Goal: Information Seeking & Learning: Learn about a topic

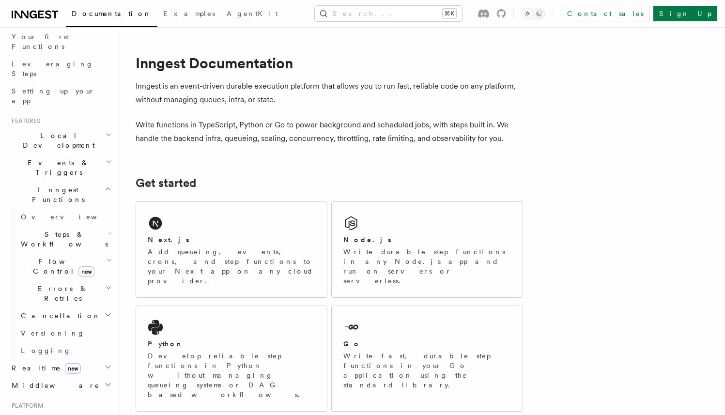
scroll to position [39, 0]
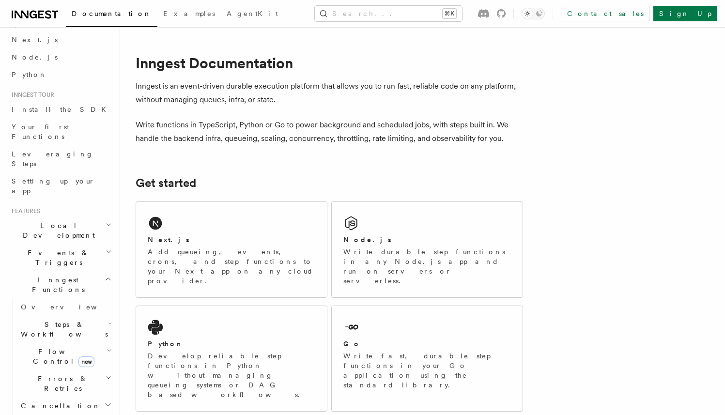
click at [76, 320] on span "Steps & Workflows" at bounding box center [62, 329] width 91 height 19
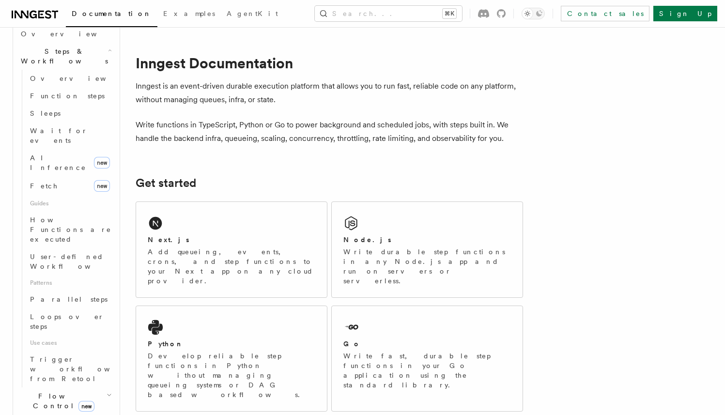
scroll to position [315, 0]
click at [56, 388] on span "Flow Control new" at bounding box center [62, 397] width 90 height 19
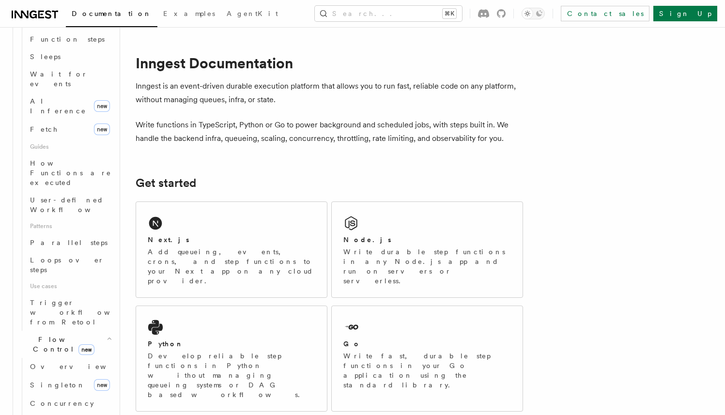
scroll to position [377, 0]
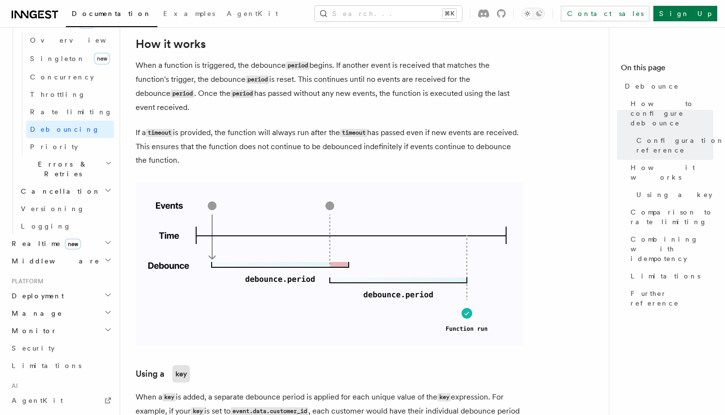
scroll to position [569, 0]
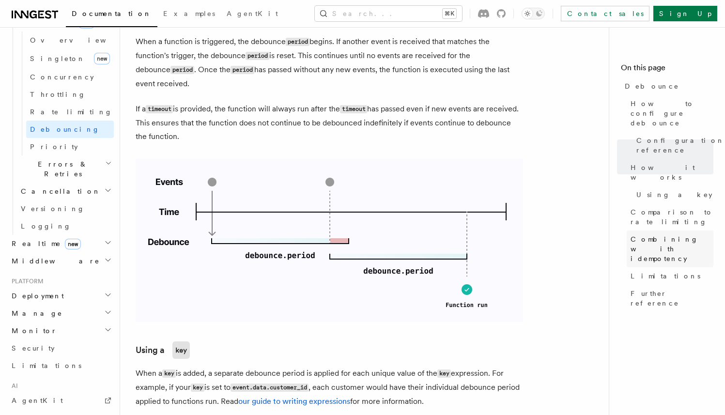
click at [650, 234] on span "Combining with idempotency" at bounding box center [672, 248] width 83 height 29
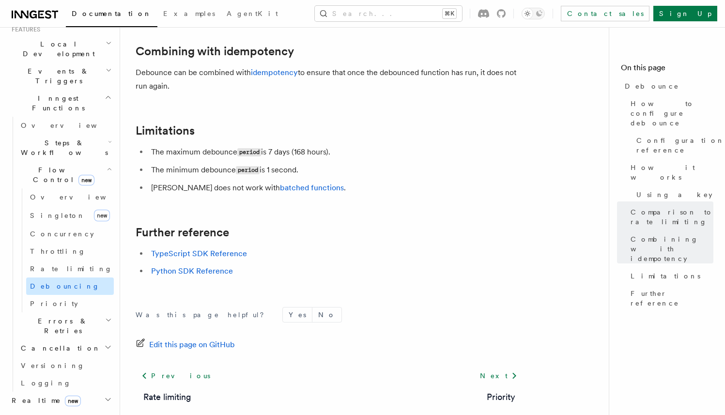
scroll to position [219, 0]
click at [80, 207] on link "[PERSON_NAME] new" at bounding box center [70, 216] width 88 height 19
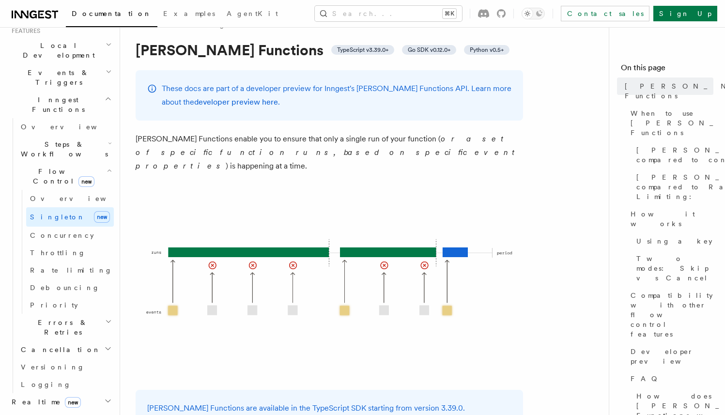
scroll to position [31, 0]
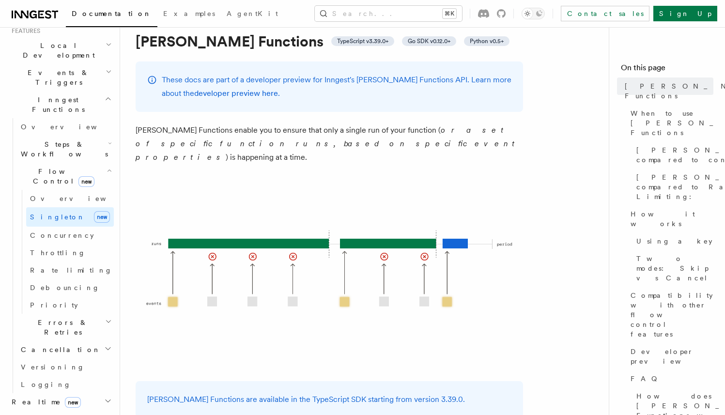
click at [54, 139] on span "Steps & Workflows" at bounding box center [62, 148] width 91 height 19
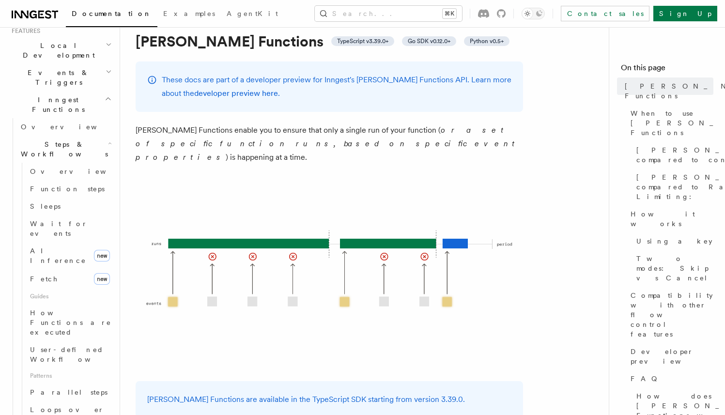
click at [54, 139] on span "Steps & Workflows" at bounding box center [62, 148] width 91 height 19
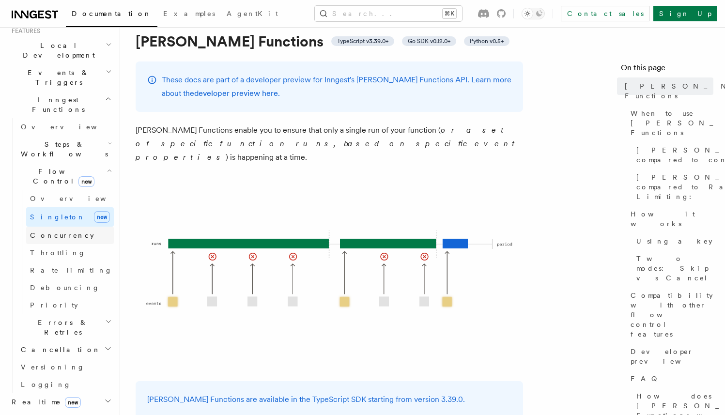
click at [79, 227] on link "Concurrency" at bounding box center [70, 235] width 88 height 17
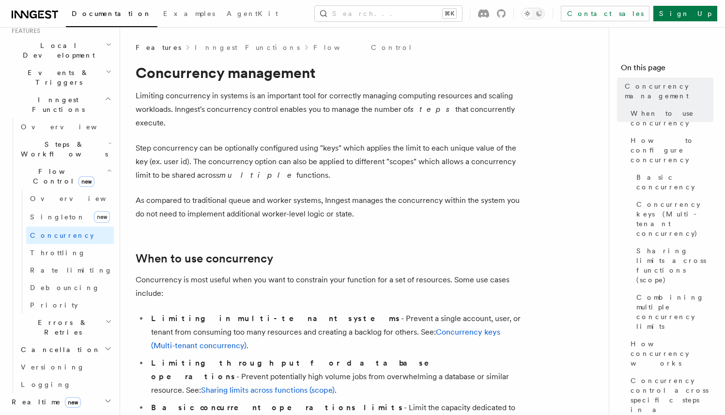
click at [78, 314] on h2 "Errors & Retries" at bounding box center [65, 327] width 97 height 27
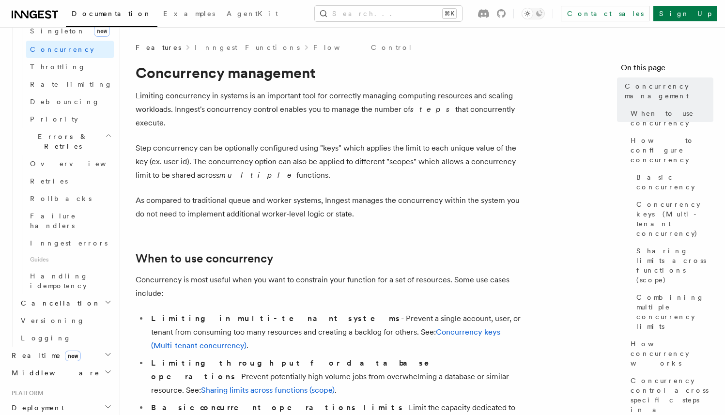
scroll to position [416, 0]
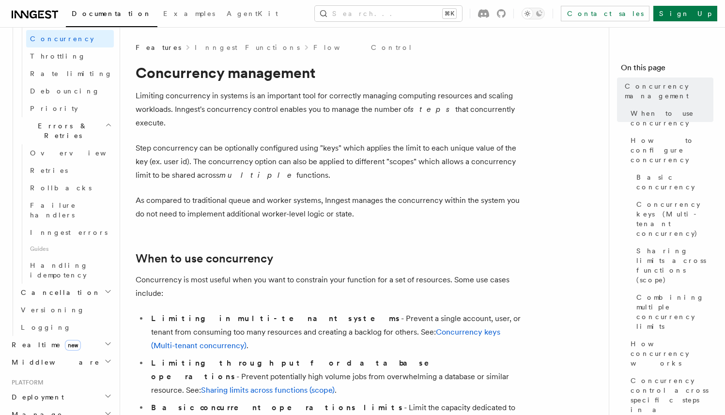
click at [68, 336] on h2 "Realtime new" at bounding box center [61, 344] width 106 height 17
click at [68, 354] on h2 "Middleware" at bounding box center [61, 362] width 106 height 17
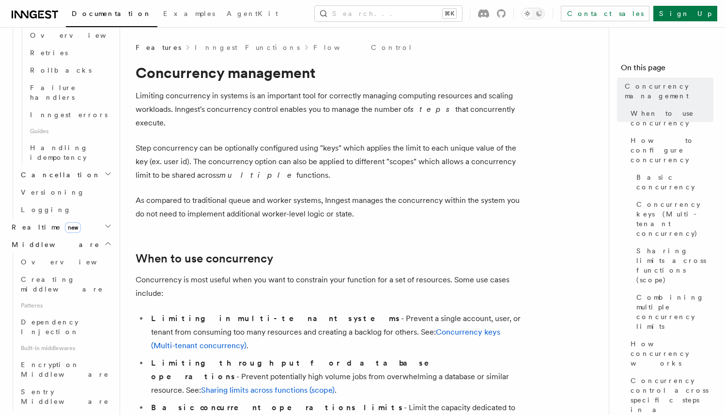
scroll to position [555, 0]
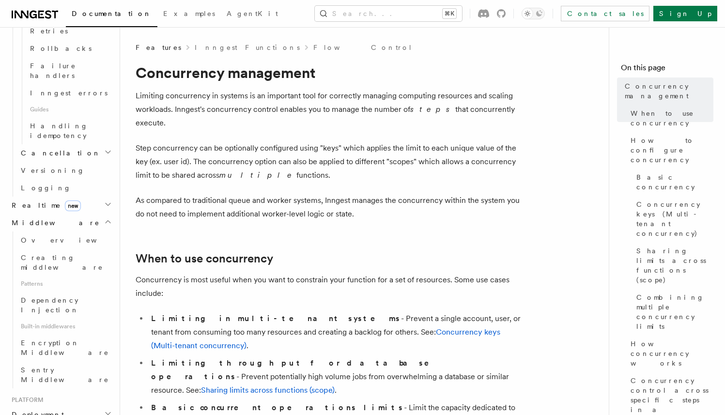
click at [433, 17] on button "Search... ⌘K" at bounding box center [388, 13] width 147 height 15
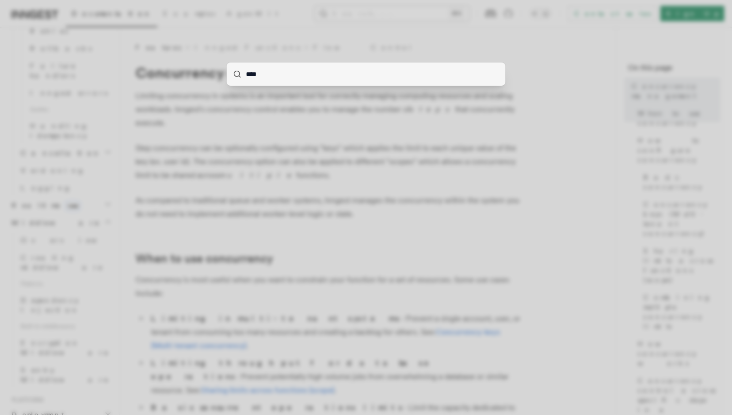
type input "*****"
